Goal: Find specific page/section: Find specific page/section

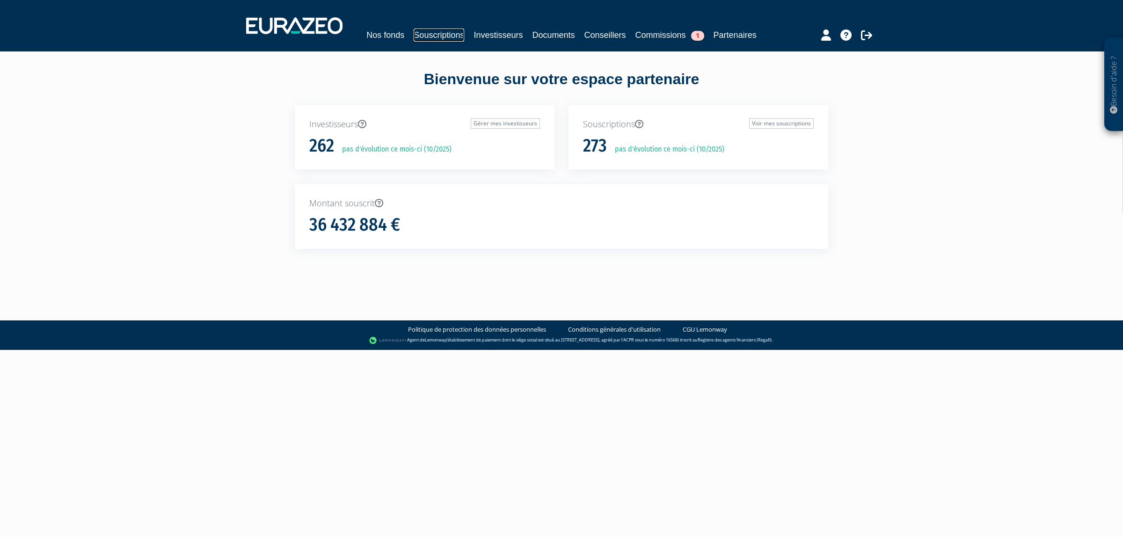
click at [443, 31] on link "Souscriptions" at bounding box center [438, 35] width 51 height 13
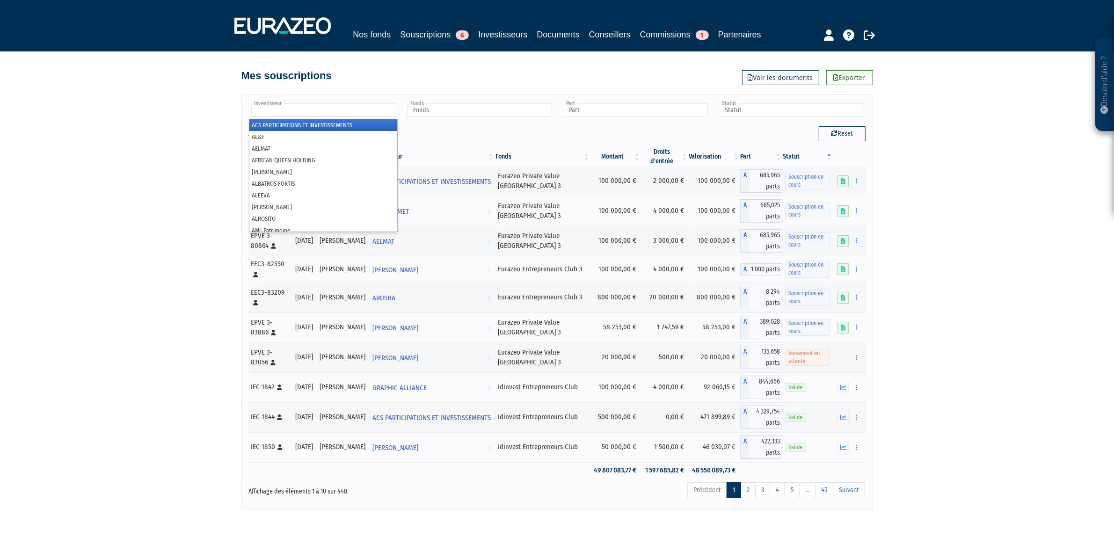
click at [334, 117] on input "text" at bounding box center [323, 110] width 145 height 14
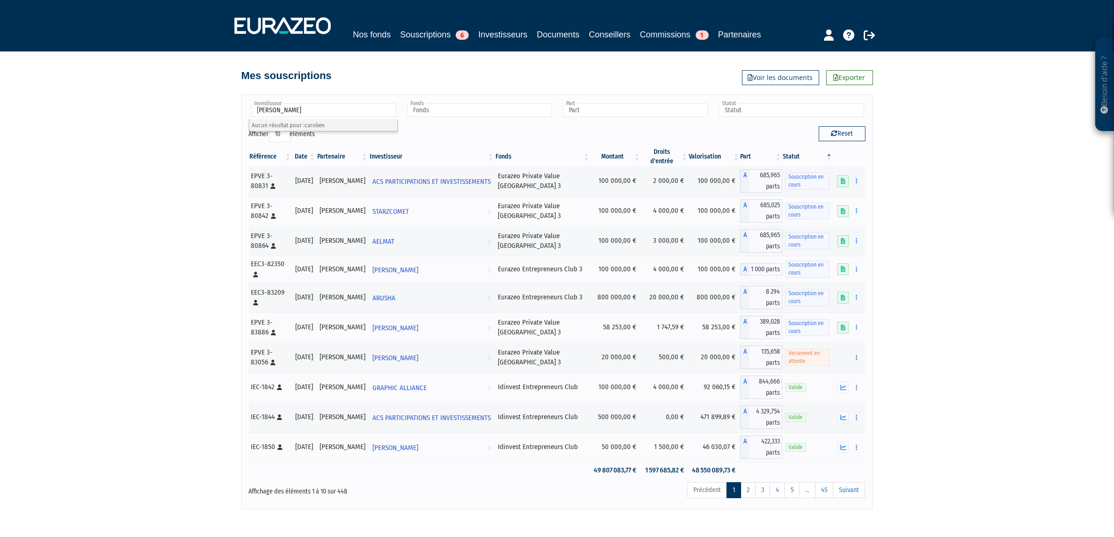
type input "caroli"
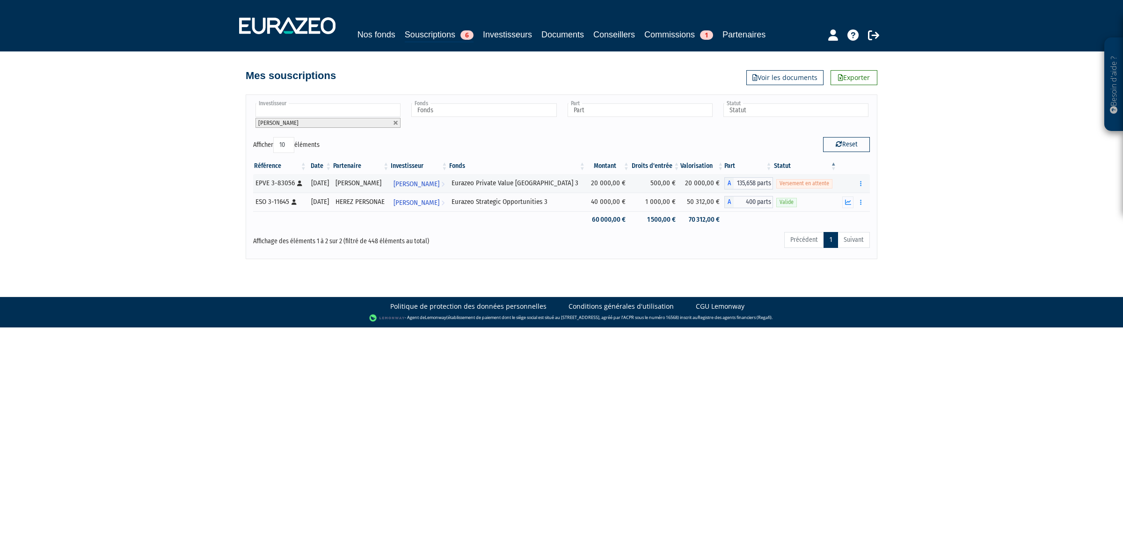
click at [910, 209] on div "Besoin d'aide ? × J'ai besoin d'aide Si vous avez une question à propos du fonc…" at bounding box center [561, 129] width 1123 height 259
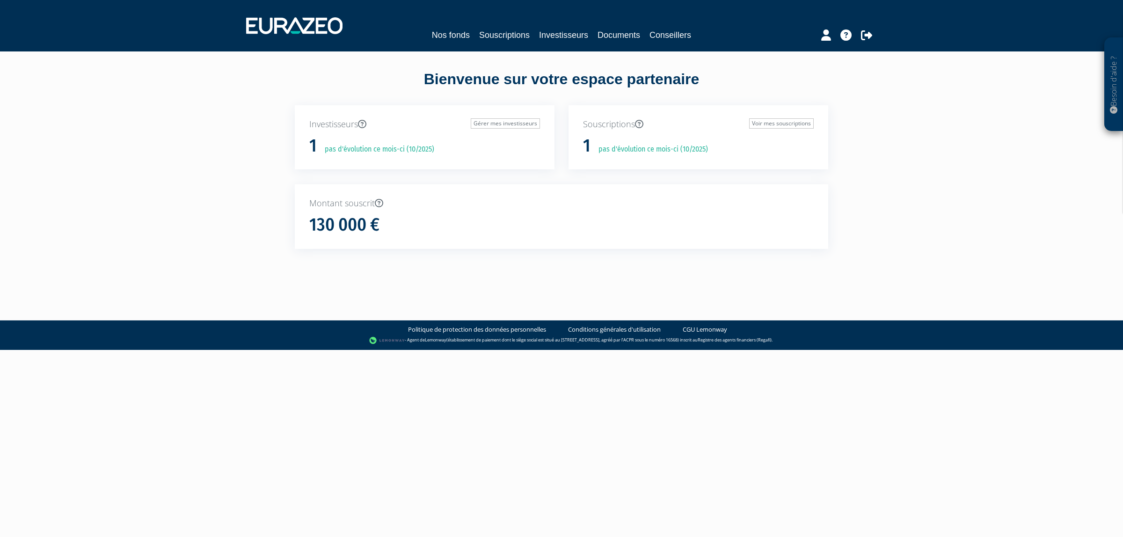
click at [478, 58] on div "Bienvenue sur votre espace partenaire Investisseurs Gérer mes investisseurs 1 p…" at bounding box center [561, 166] width 589 height 231
click at [493, 31] on link "Souscriptions" at bounding box center [504, 35] width 51 height 13
